Goal: Information Seeking & Learning: Learn about a topic

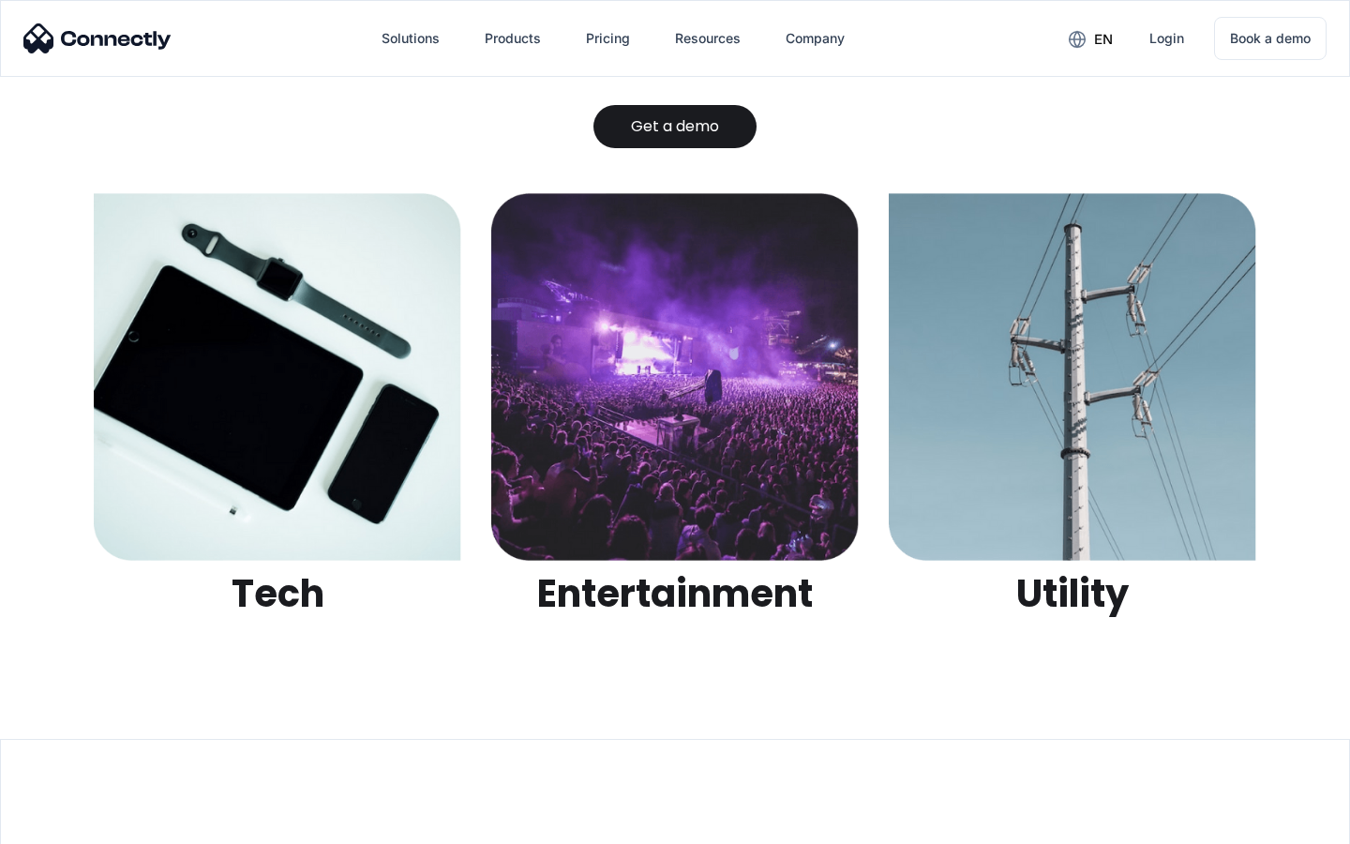
scroll to position [5914, 0]
